Goal: Find specific page/section: Find specific page/section

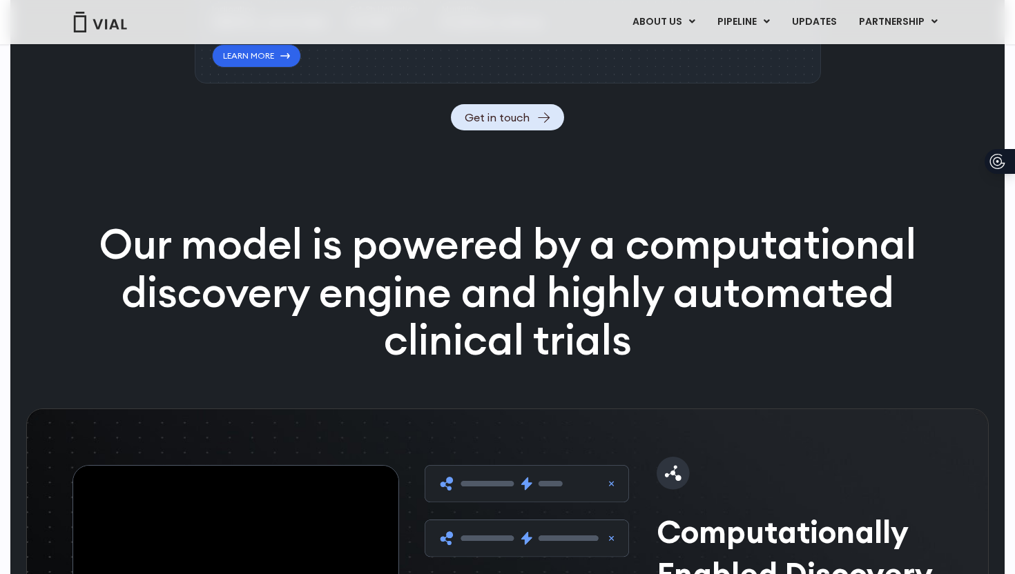
scroll to position [1779, 0]
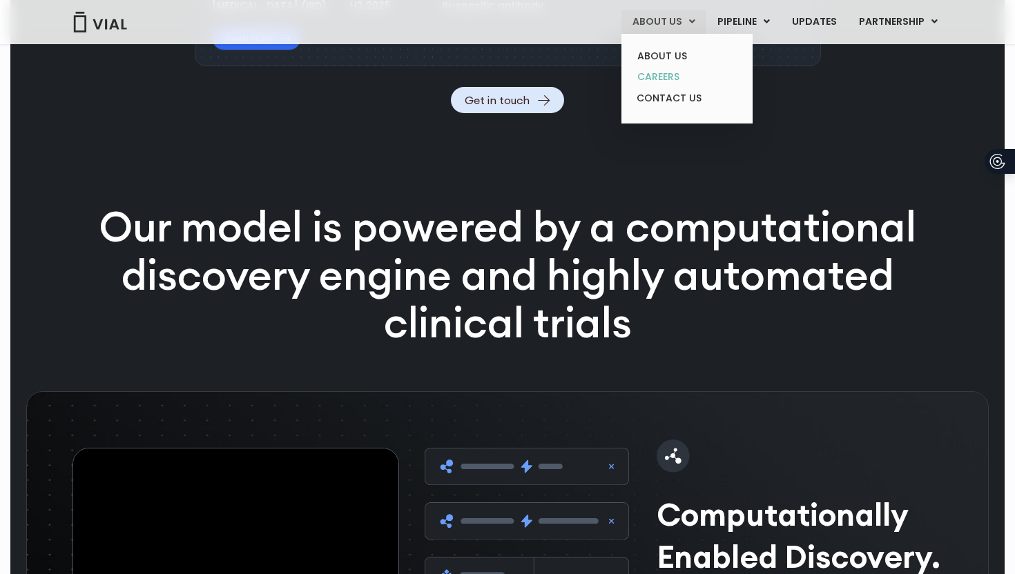
click at [663, 78] on link "CAREERS" at bounding box center [686, 76] width 121 height 21
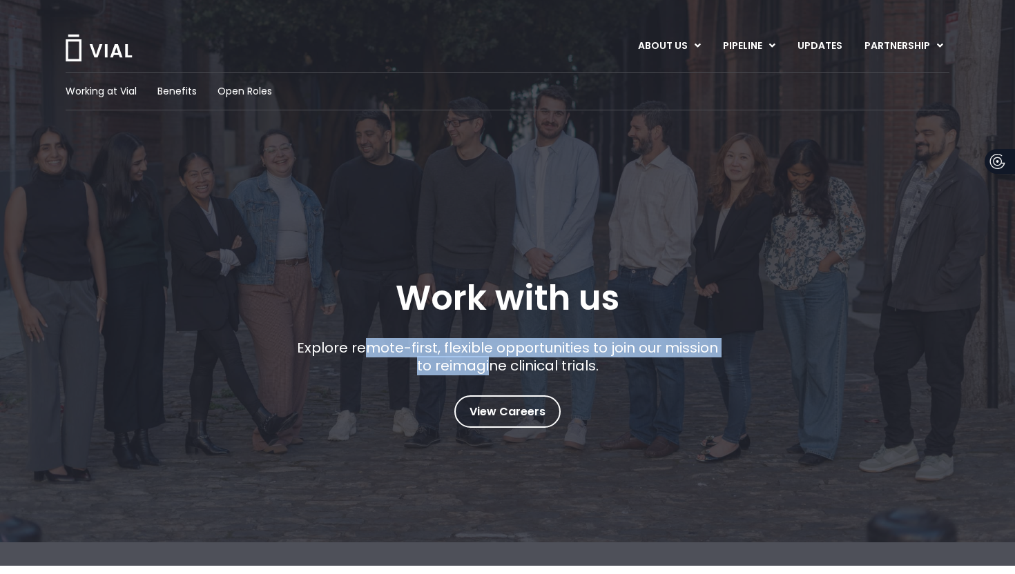
drag, startPoint x: 364, startPoint y: 342, endPoint x: 487, endPoint y: 363, distance: 124.0
click at [491, 363] on p "Explore remote-first, flexible opportunities to join our mission to reimagine c…" at bounding box center [507, 357] width 431 height 36
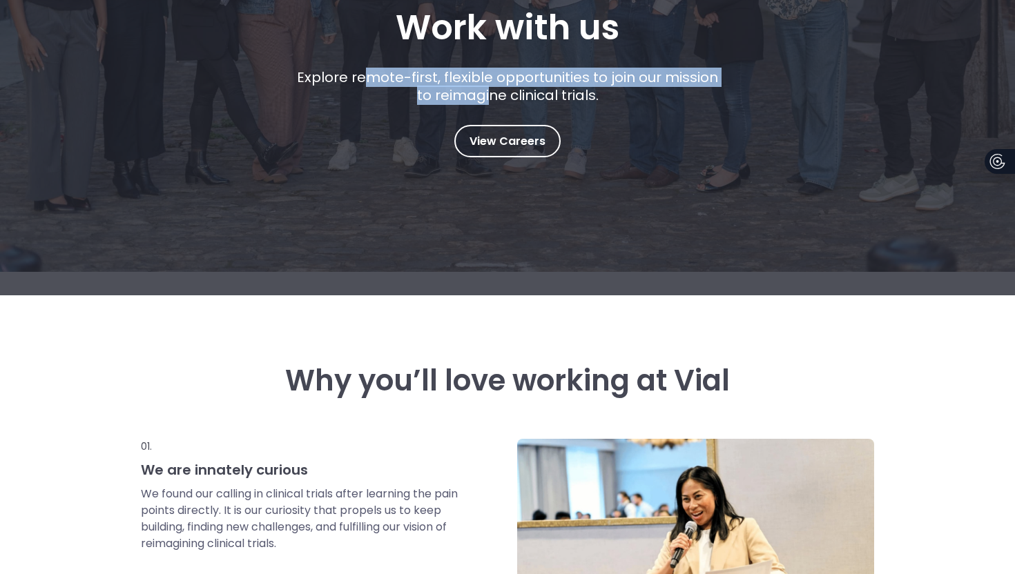
scroll to position [281, 0]
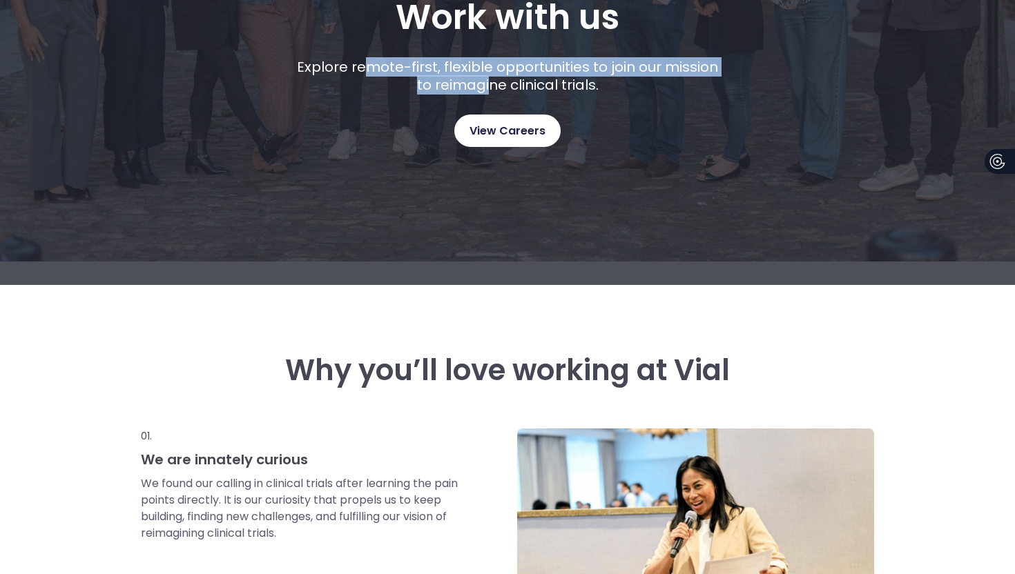
click at [506, 128] on span "View Careers" at bounding box center [507, 131] width 76 height 18
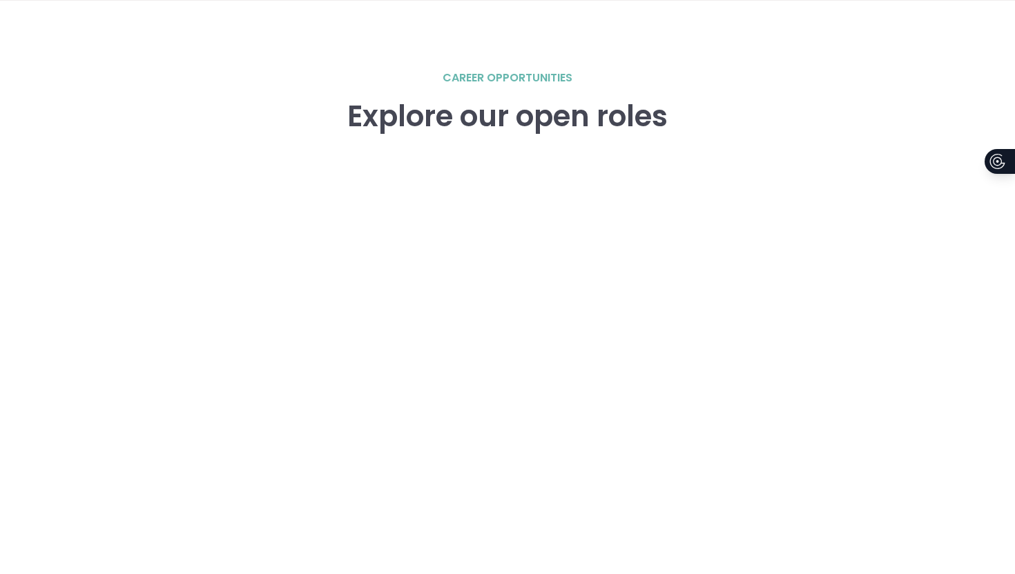
scroll to position [1910, 0]
